Goal: Information Seeking & Learning: Learn about a topic

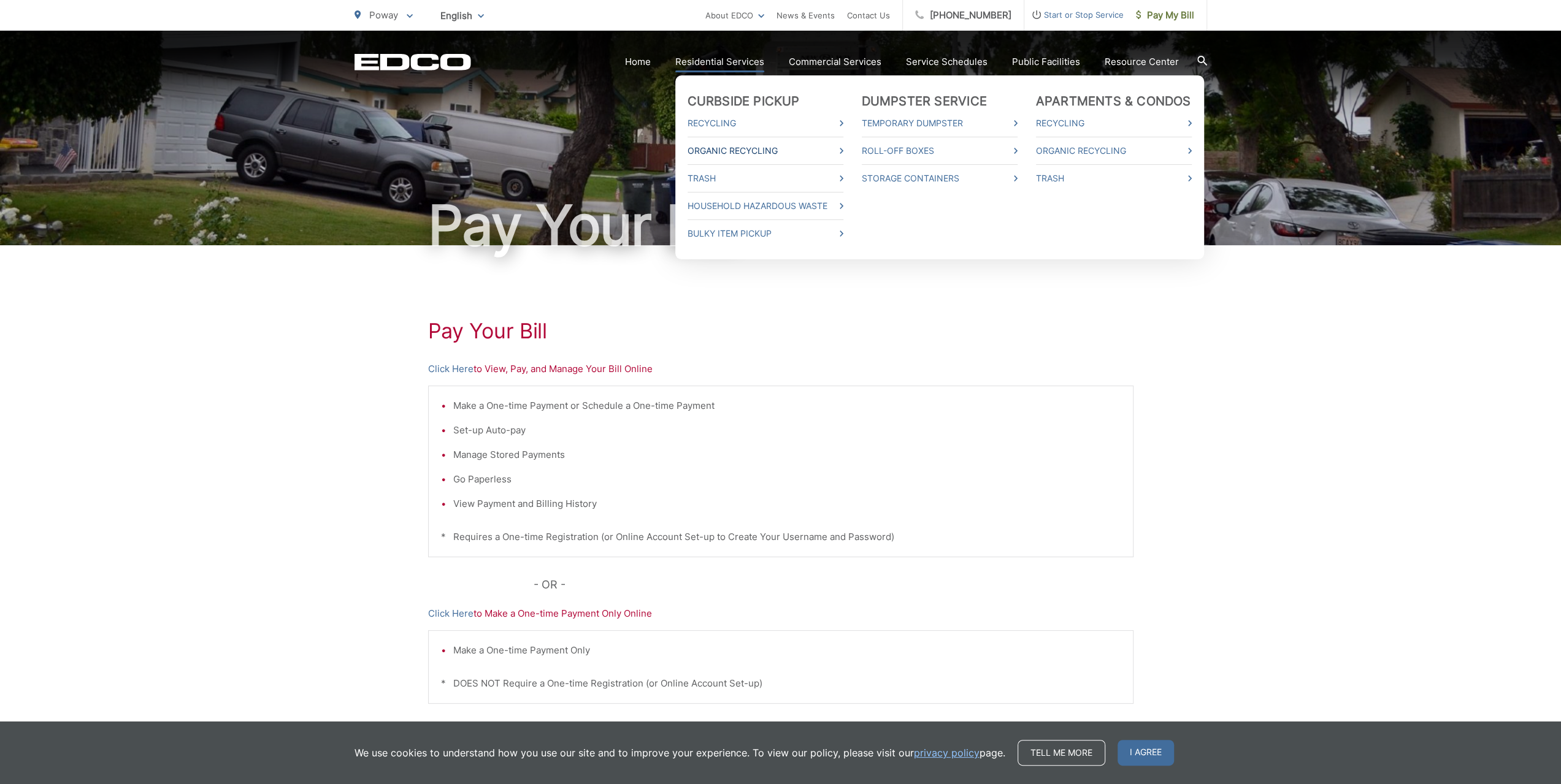
click at [772, 147] on link "Organic Recycling" at bounding box center [765, 150] width 156 height 15
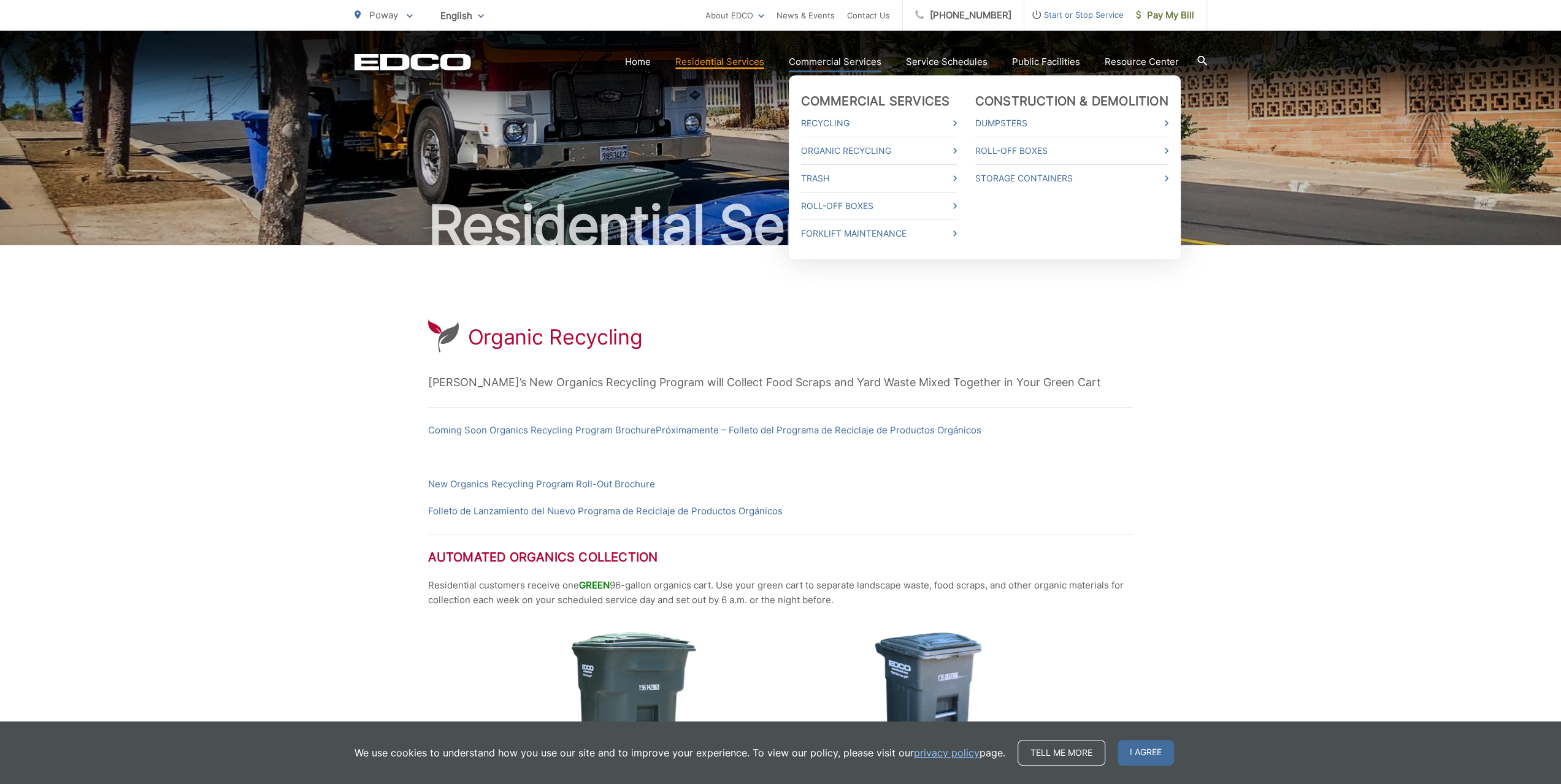
click at [836, 55] on link "Commercial Services" at bounding box center [835, 62] width 93 height 15
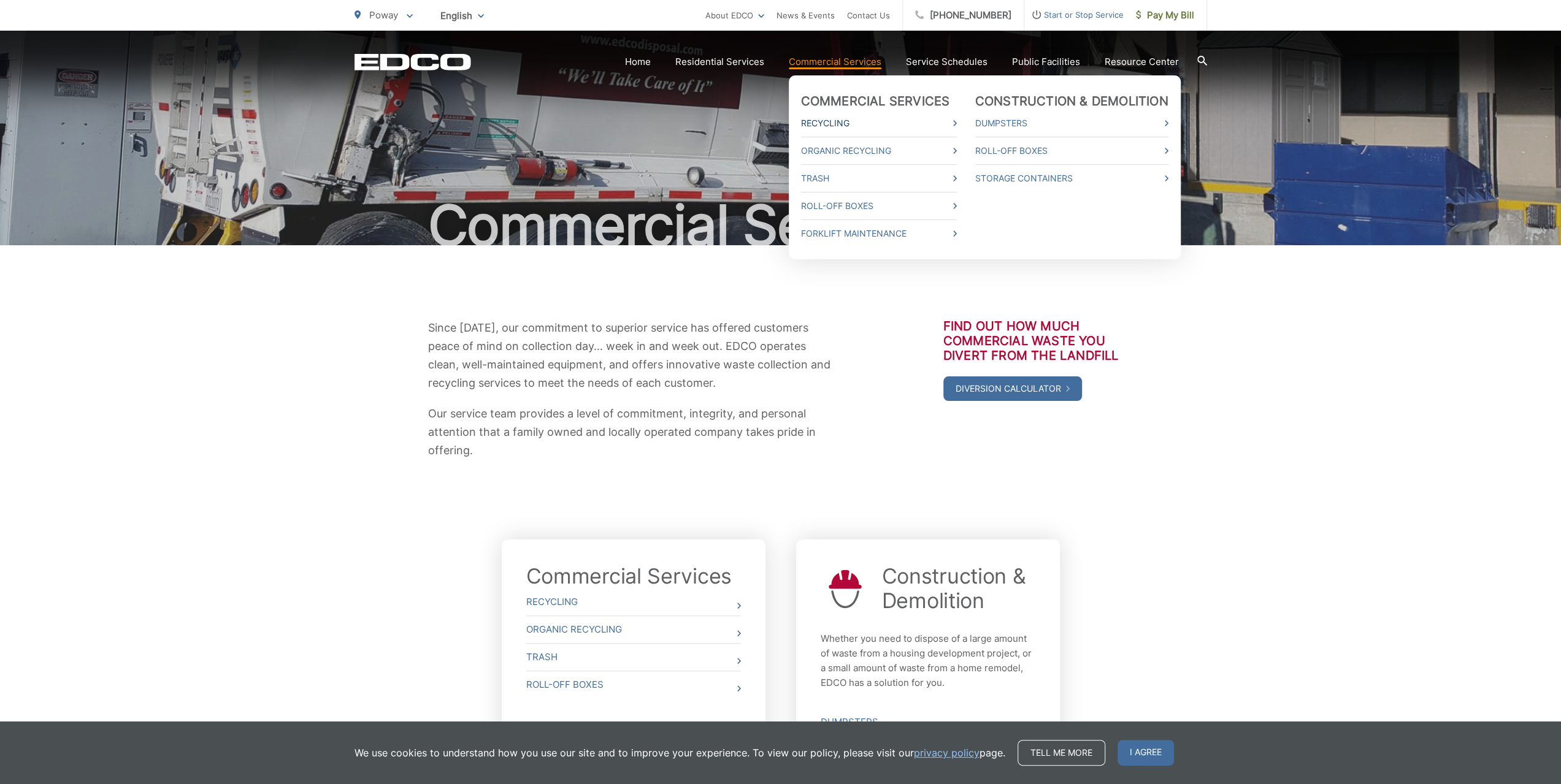
click at [852, 119] on link "Recycling" at bounding box center [879, 123] width 156 height 15
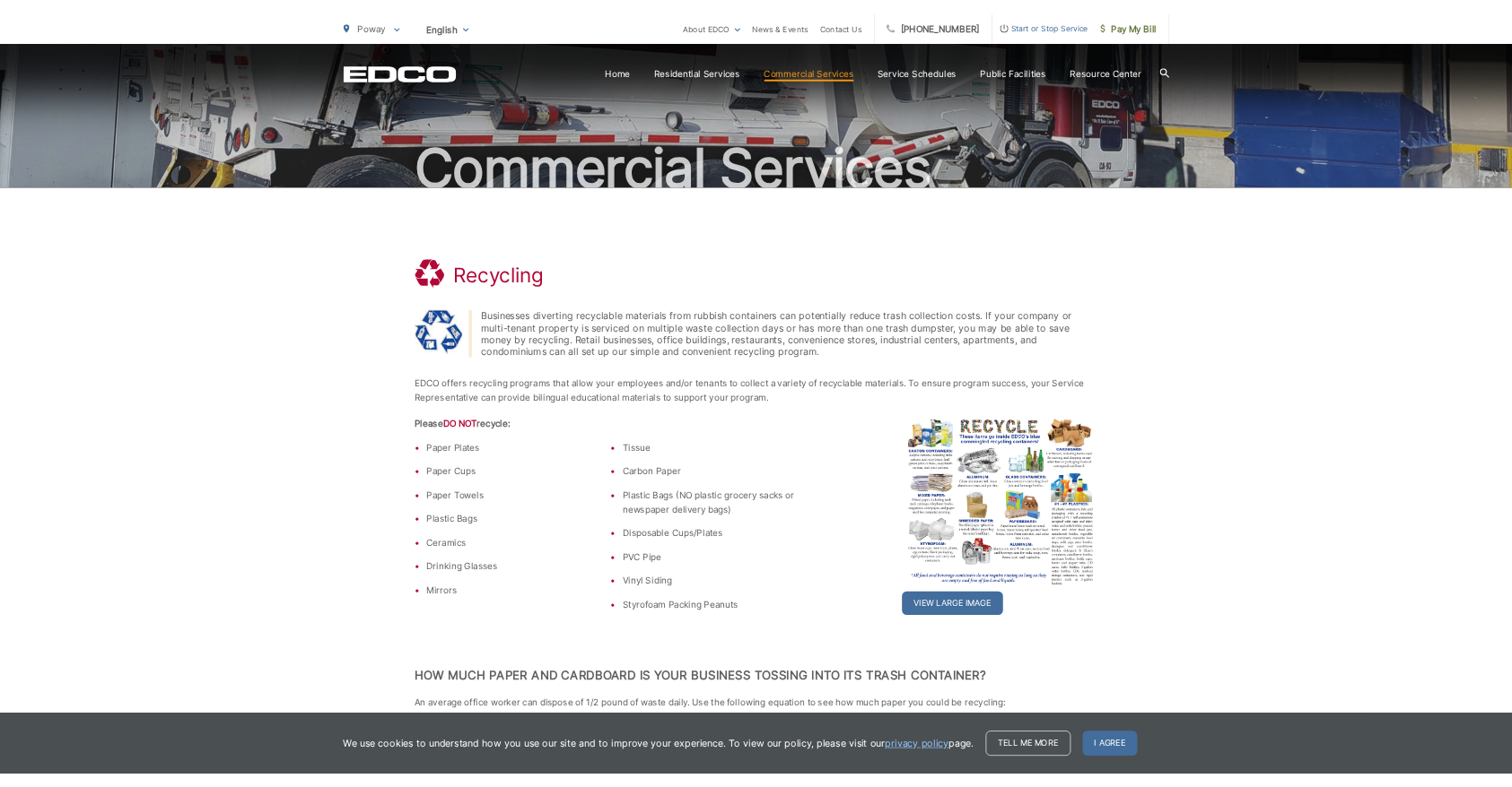
scroll to position [179, 0]
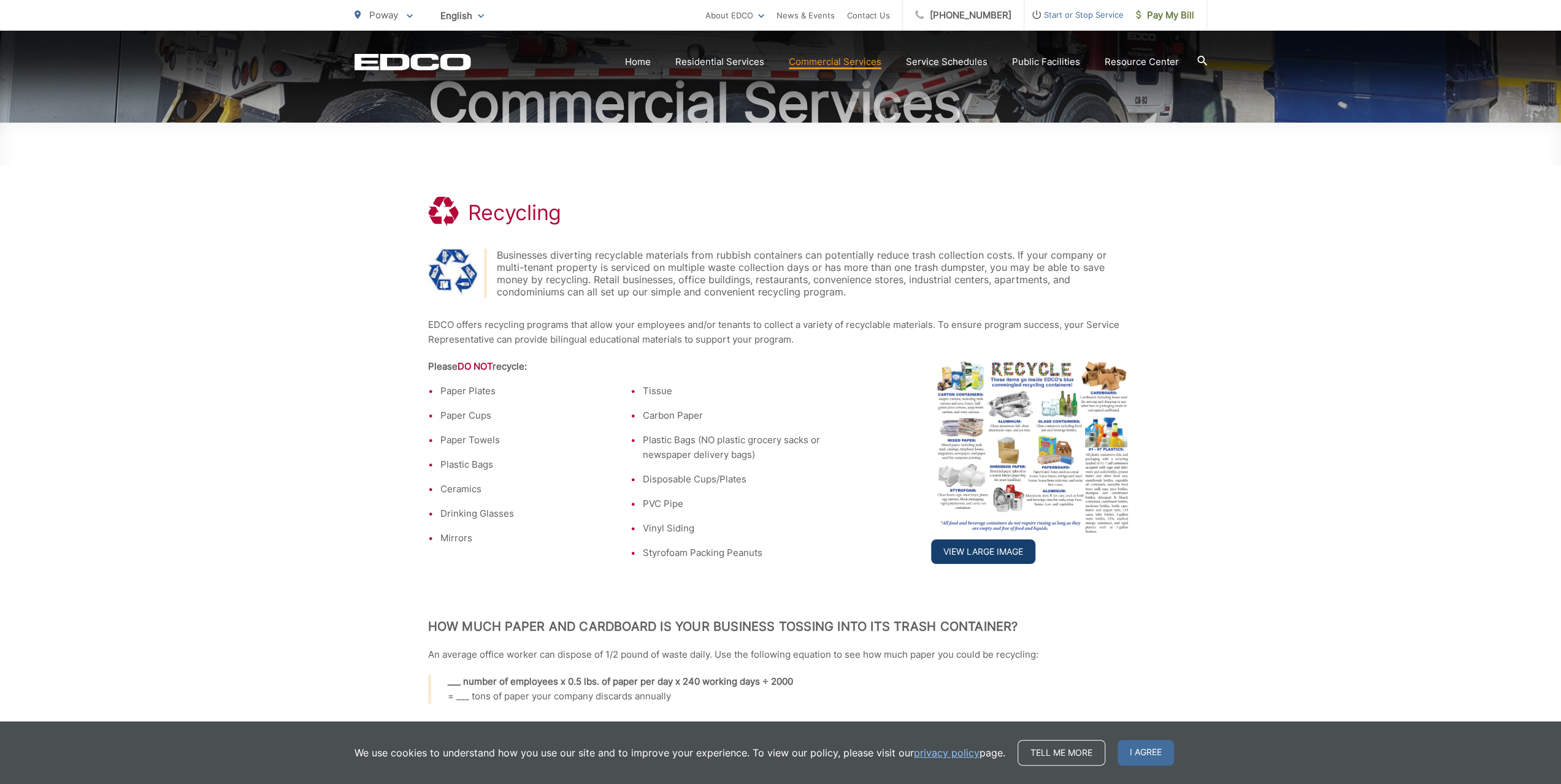
click at [940, 555] on link "View Large Image" at bounding box center [983, 552] width 104 height 24
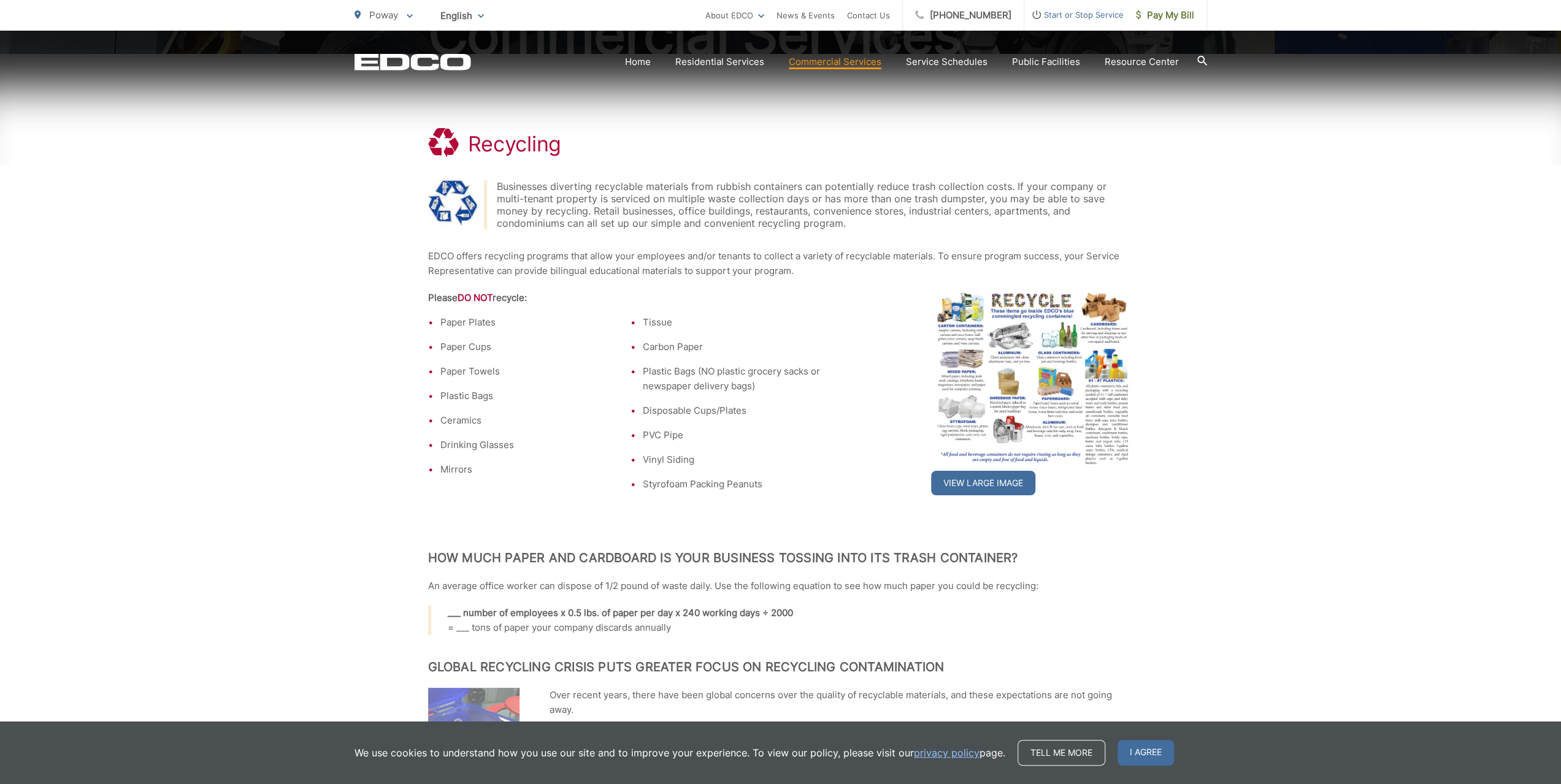
scroll to position [211, 0]
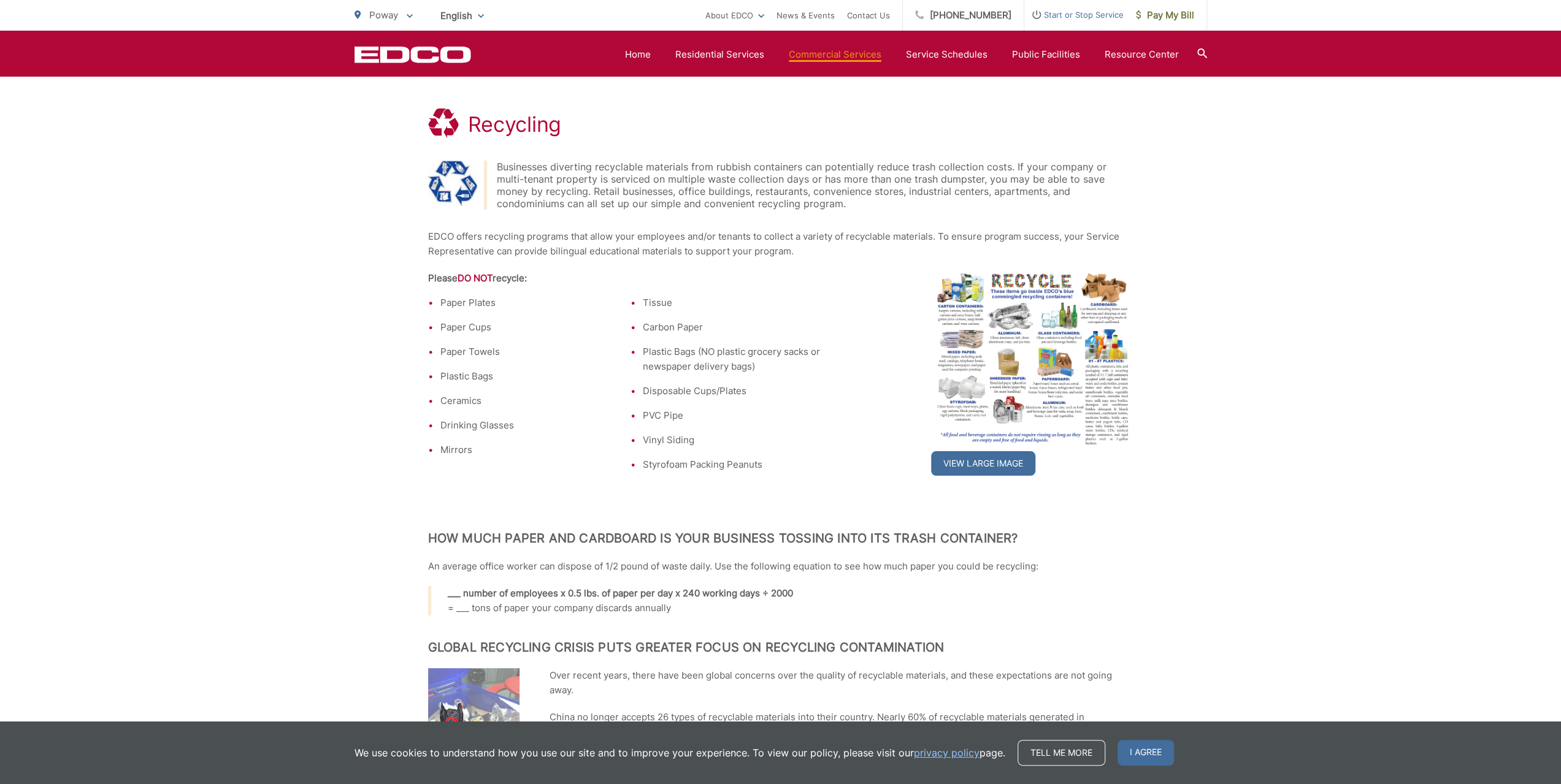
click at [357, 158] on div ".st0{fill-rule:evenodd;clip-rule:evenodd;fill:#fff} Recycling Businesses divert…" at bounding box center [780, 562] width 1561 height 1056
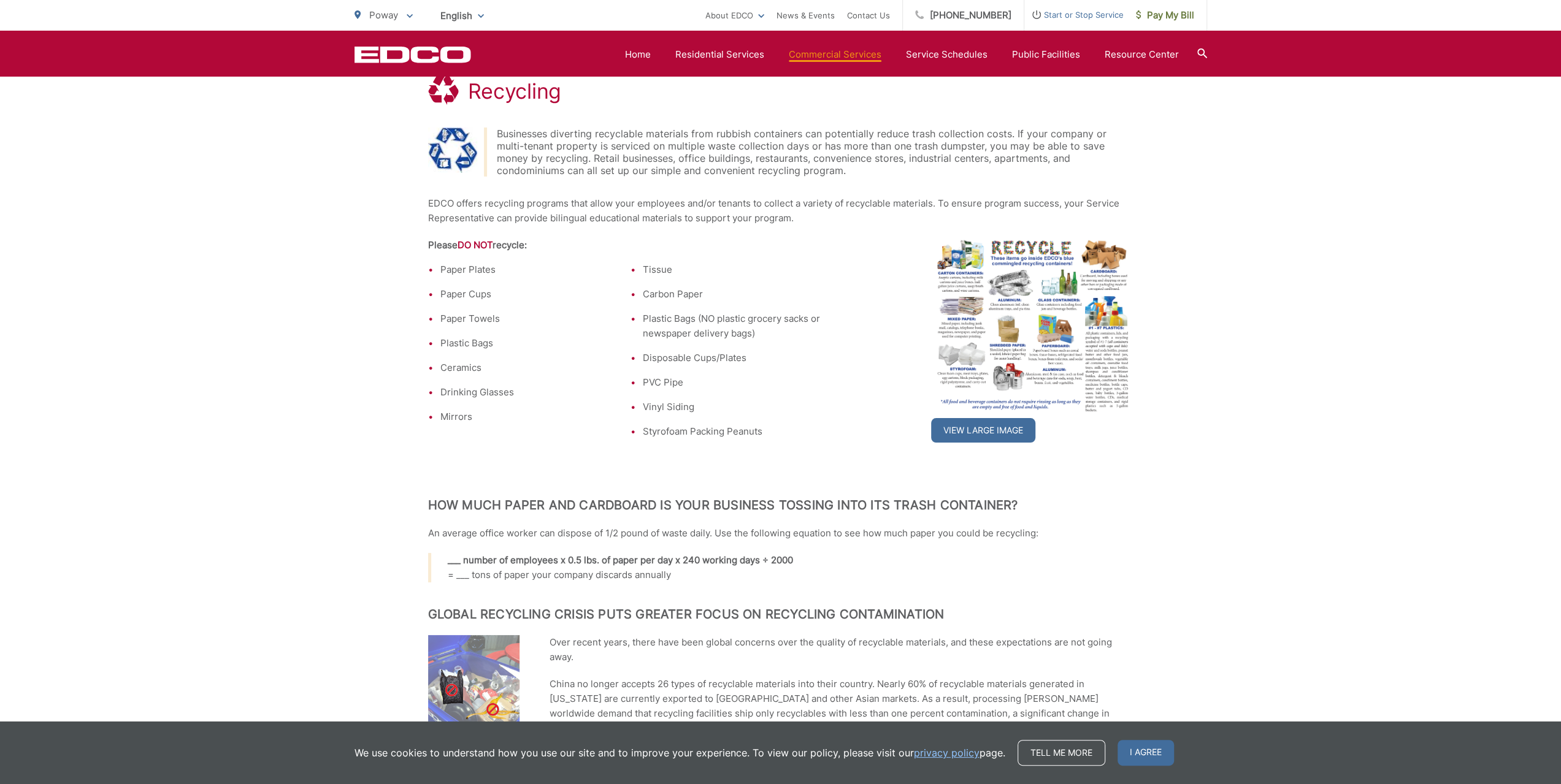
scroll to position [272, 0]
